Goal: Find specific page/section: Find specific page/section

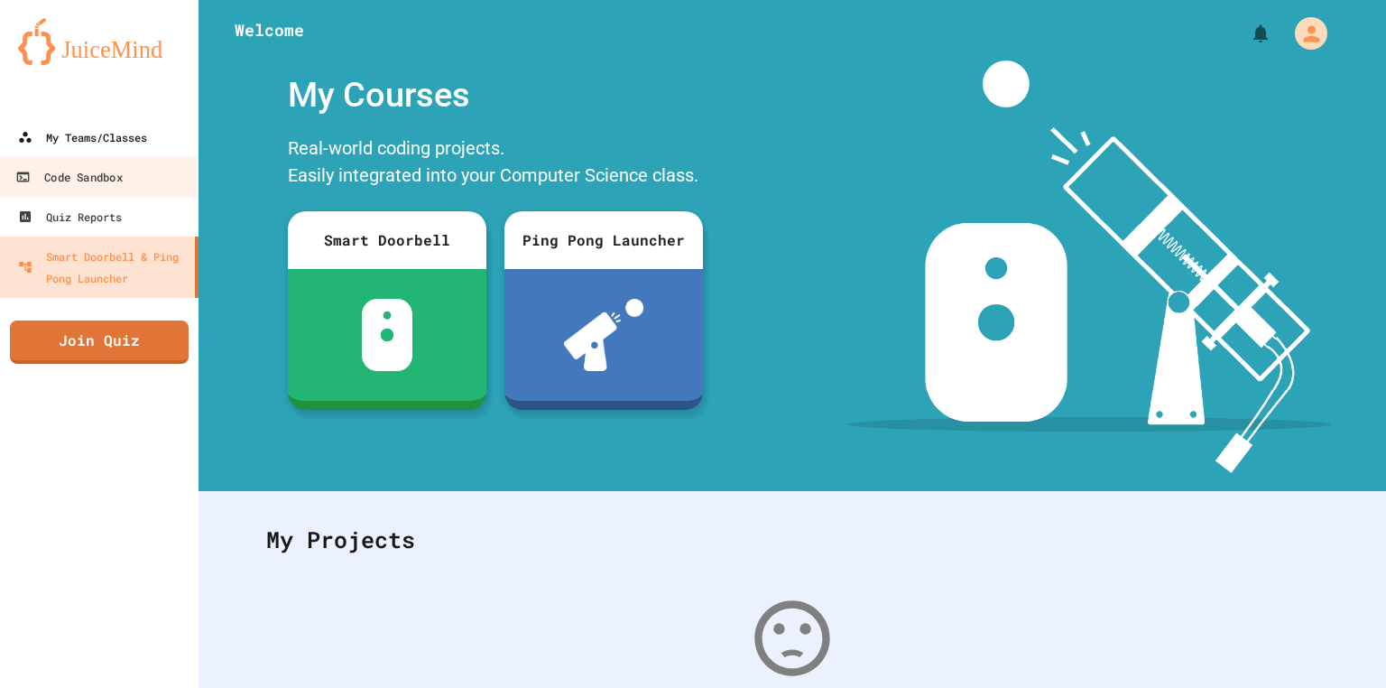
click at [116, 155] on link "My Teams/Classes" at bounding box center [99, 137] width 199 height 40
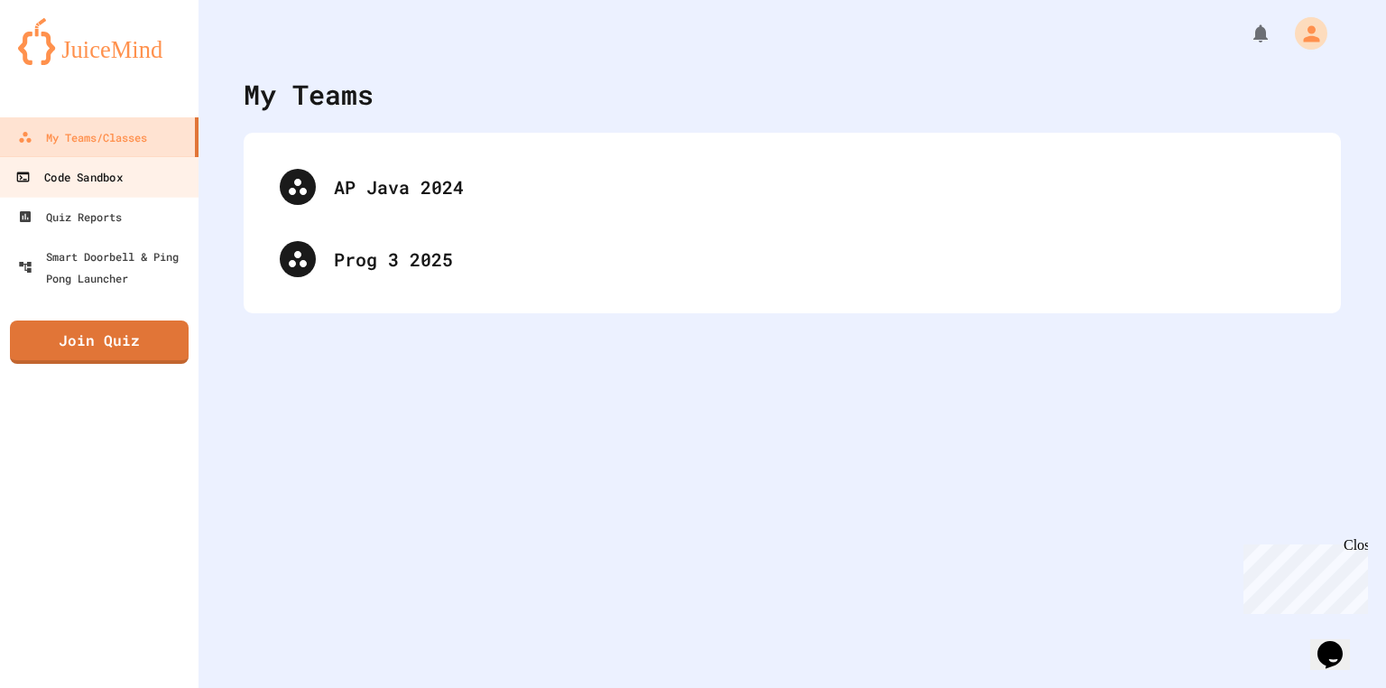
click at [135, 190] on link "Code Sandbox" at bounding box center [99, 176] width 205 height 41
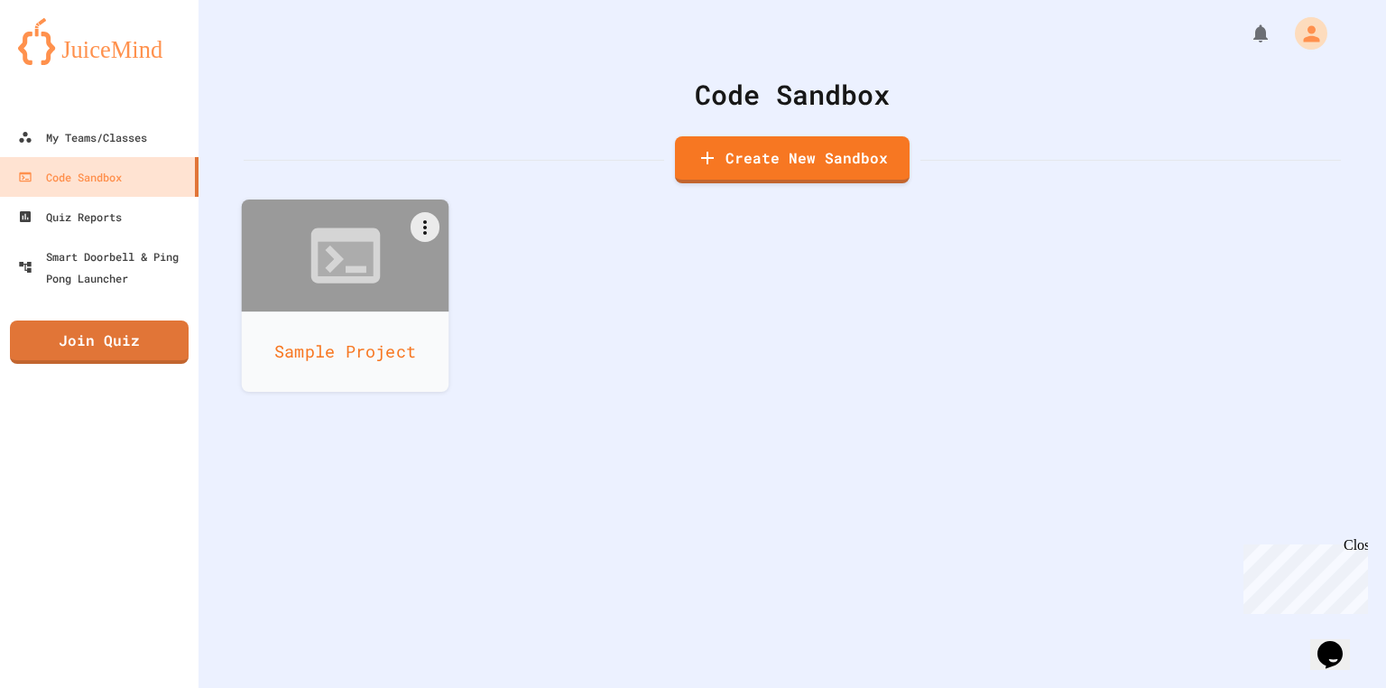
click at [406, 274] on div at bounding box center [346, 255] width 208 height 112
